Goal: Register for event/course

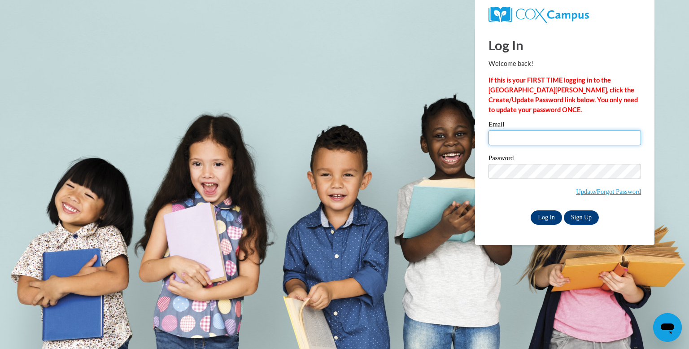
type input "[EMAIL_ADDRESS][DOMAIN_NAME]"
click at [554, 218] on input "Log In" at bounding box center [546, 217] width 31 height 14
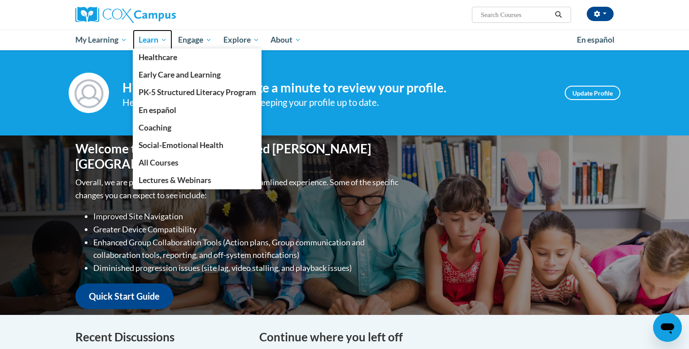
click at [159, 41] on span "Learn" at bounding box center [153, 40] width 28 height 11
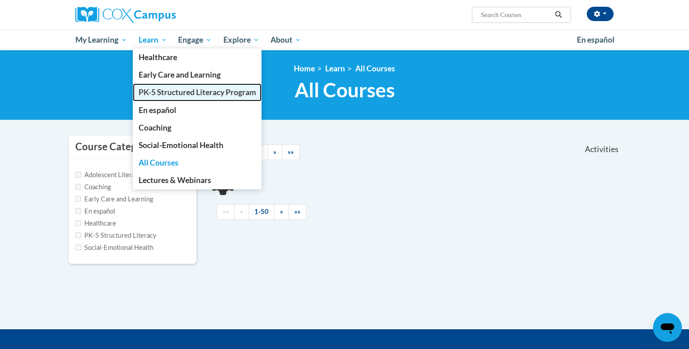
click at [162, 94] on span "PK-5 Structured Literacy Program" at bounding box center [198, 91] width 118 height 9
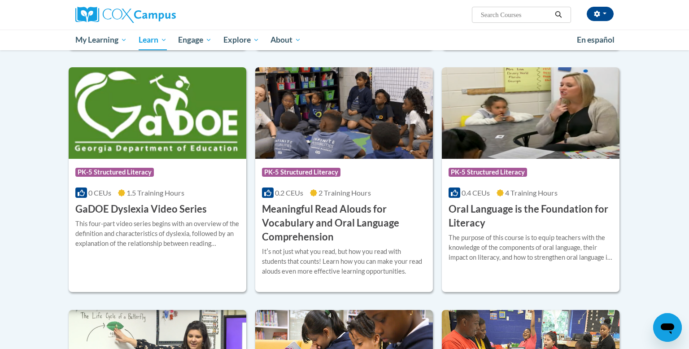
scroll to position [570, 0]
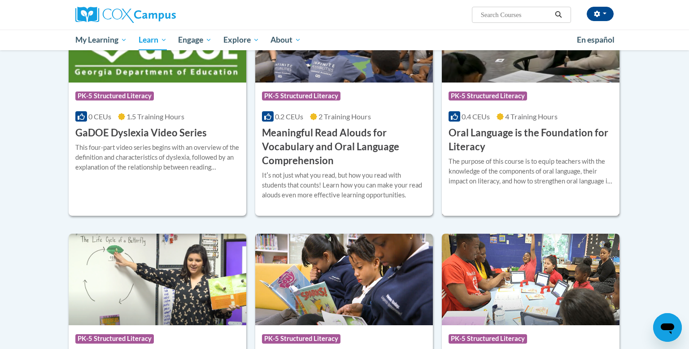
click at [494, 103] on div "Course Category: PK-5 Structured Literacy" at bounding box center [531, 97] width 164 height 20
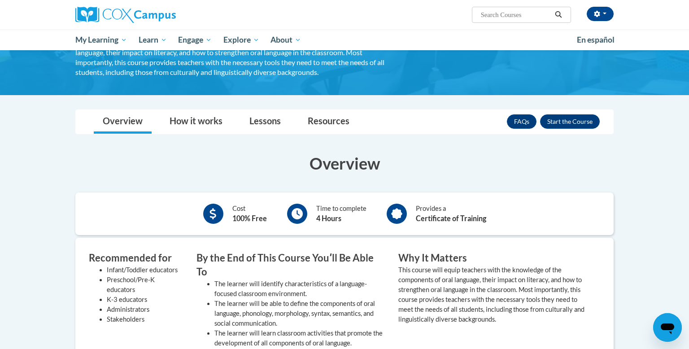
scroll to position [105, 0]
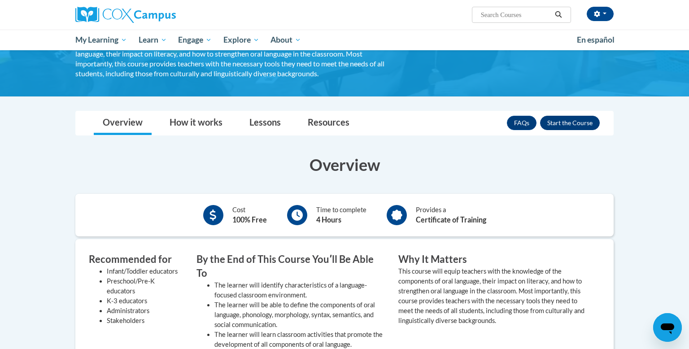
click at [555, 126] on button "Enroll" at bounding box center [570, 123] width 60 height 14
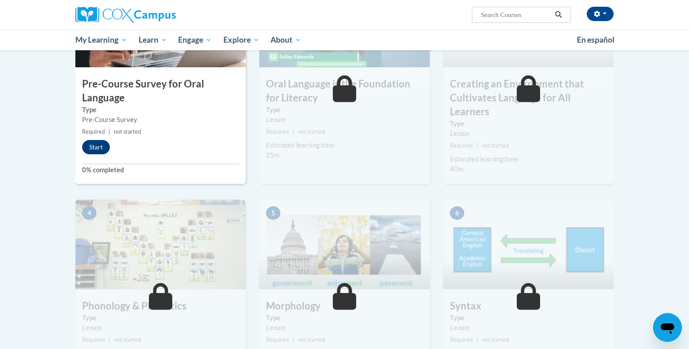
scroll to position [258, 0]
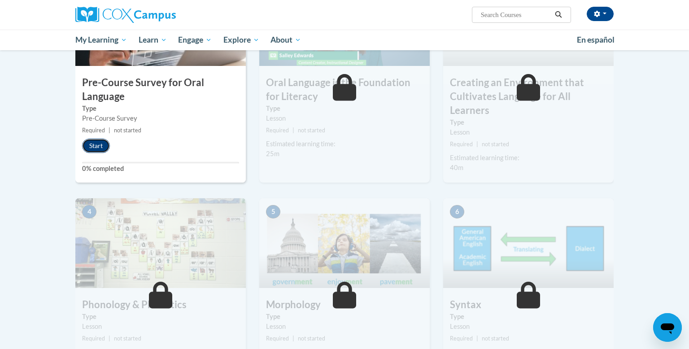
click at [101, 144] on button "Start" at bounding box center [96, 146] width 28 height 14
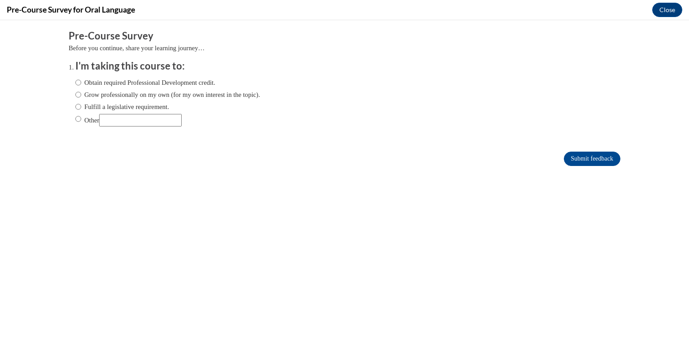
scroll to position [0, 0]
click at [79, 105] on input "Fulfill a legislative requirement." at bounding box center [78, 107] width 6 height 10
radio input "true"
click at [612, 157] on input "Submit feedback" at bounding box center [592, 159] width 57 height 14
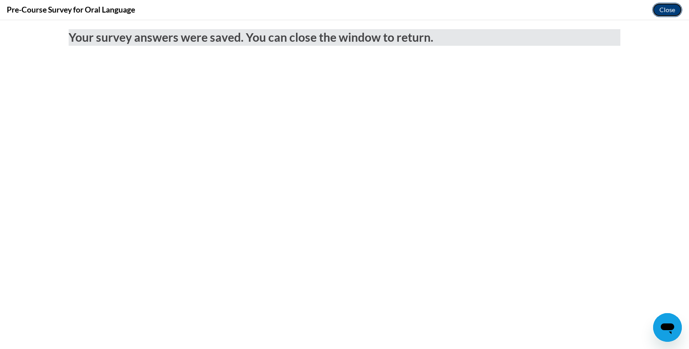
click at [665, 7] on button "Close" at bounding box center [667, 10] width 30 height 14
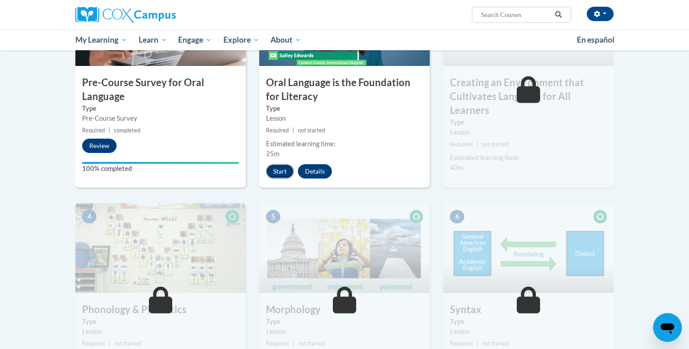
click at [280, 174] on button "Start" at bounding box center [280, 171] width 28 height 14
